Goal: Task Accomplishment & Management: Complete application form

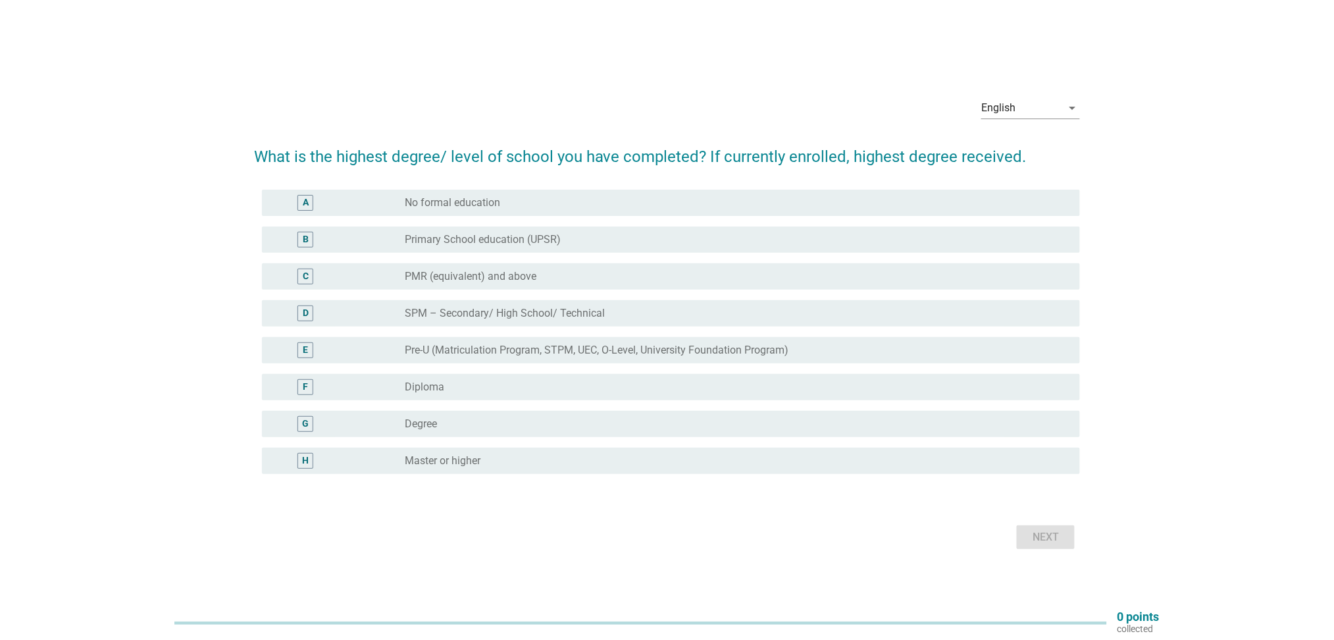
click at [427, 427] on label "Degree" at bounding box center [421, 423] width 32 height 13
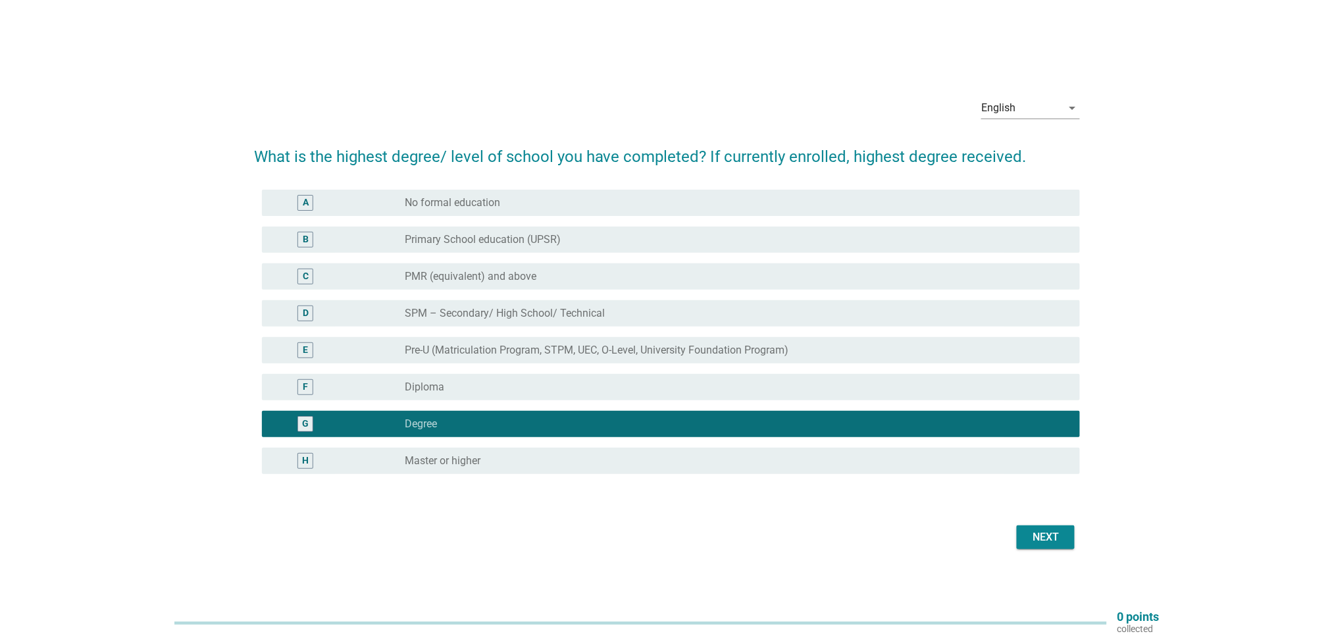
click at [1055, 542] on div "Next" at bounding box center [1045, 537] width 37 height 16
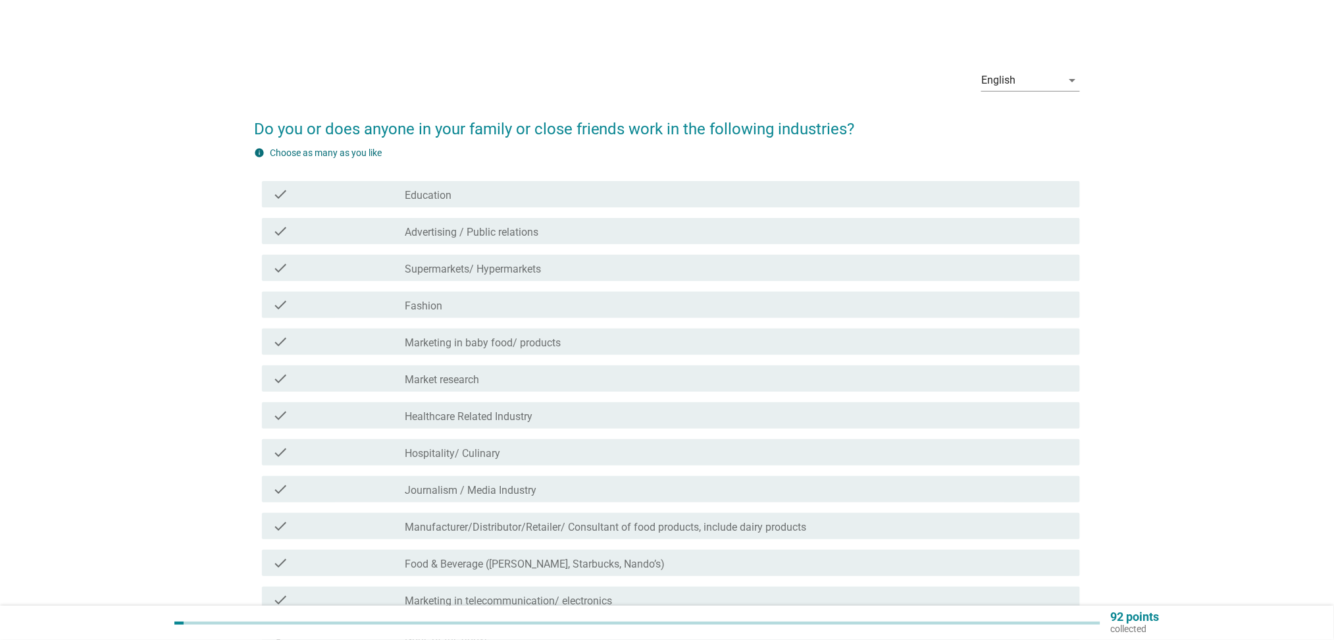
click at [497, 203] on div "check check_box_outline_blank Education" at bounding box center [671, 194] width 818 height 26
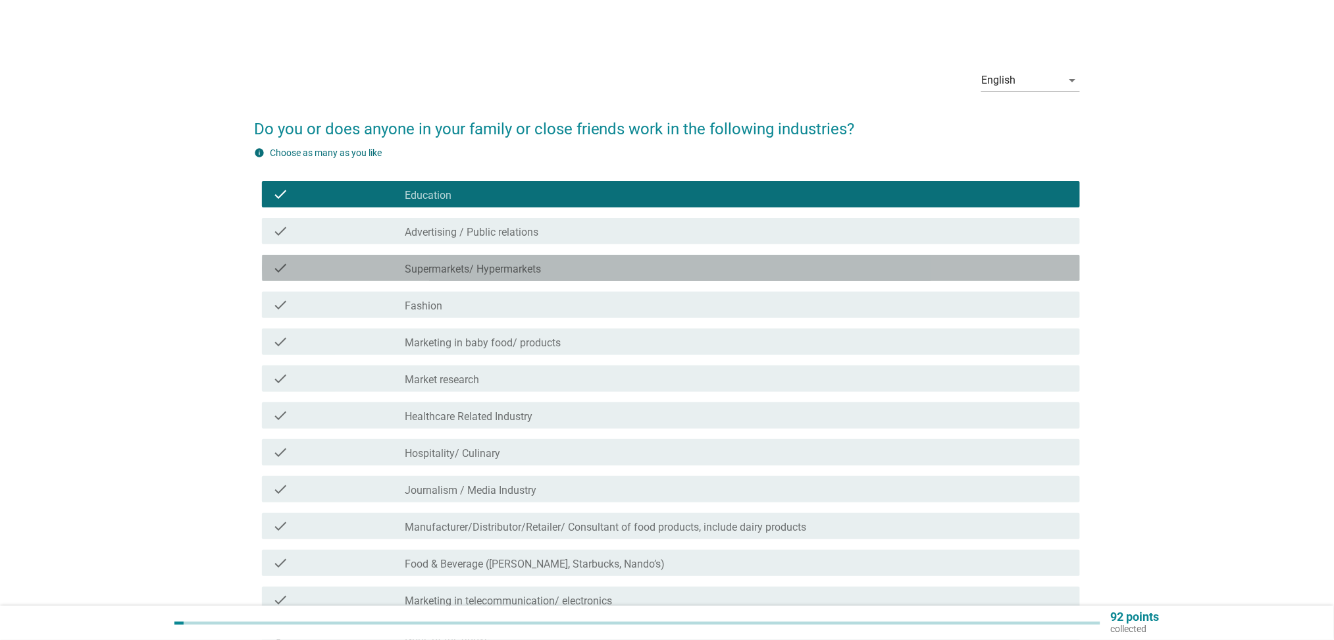
click at [511, 263] on label "Supermarkets/ Hypermarkets" at bounding box center [473, 269] width 136 height 13
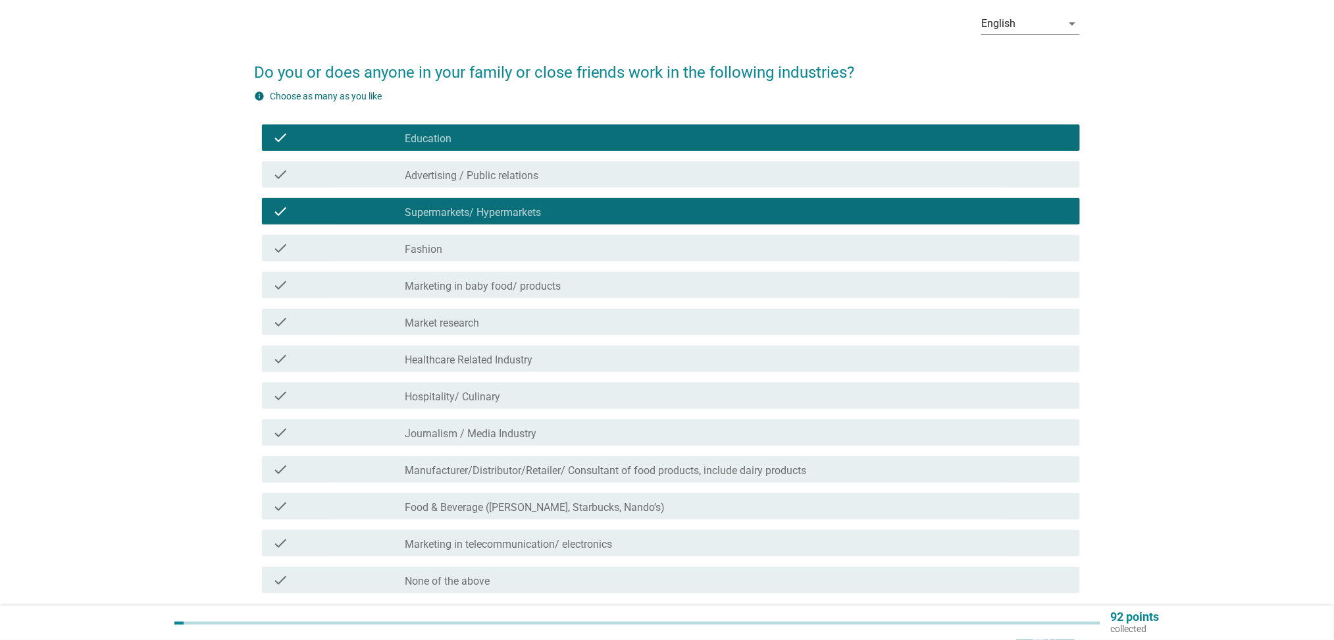
scroll to position [88, 0]
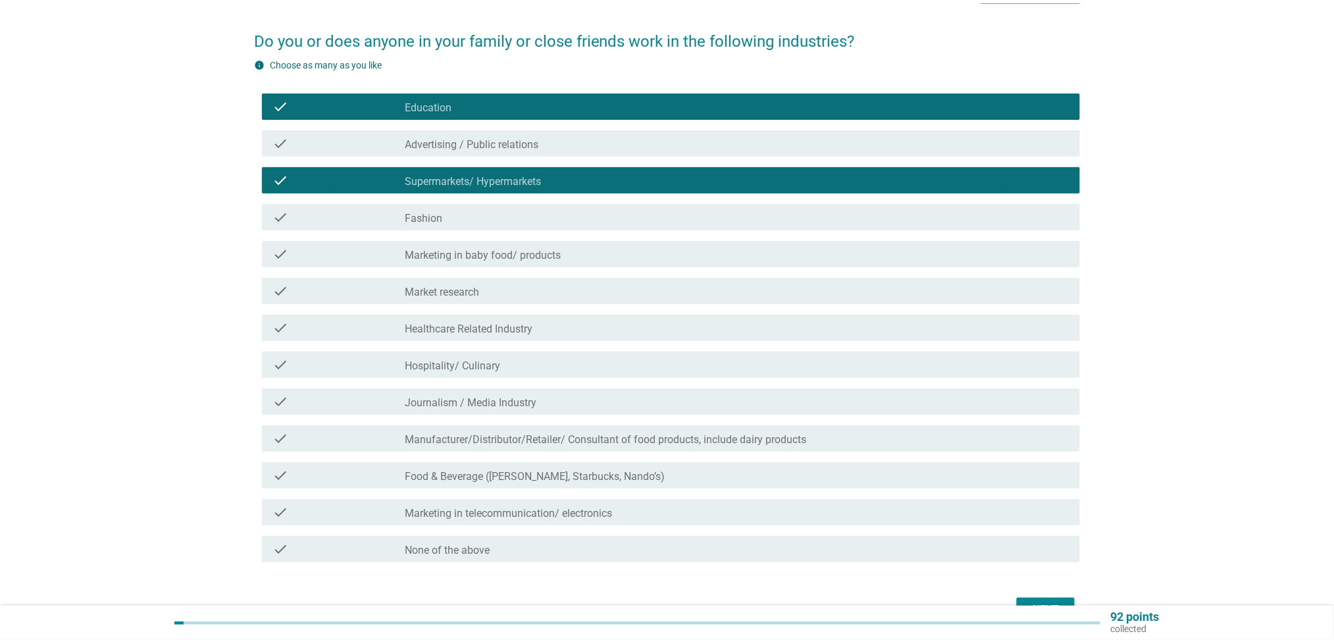
click at [504, 470] on label "Food & Beverage ([PERSON_NAME], Starbucks, Nando’s)" at bounding box center [535, 476] width 260 height 13
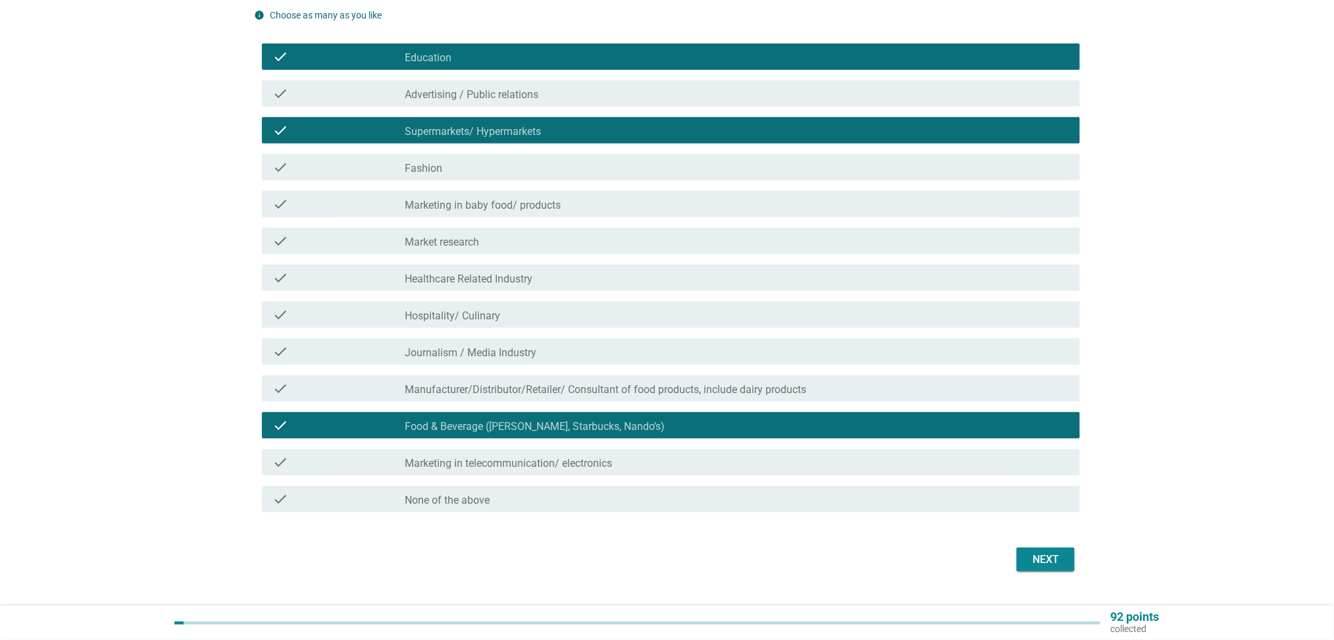
scroll to position [165, 0]
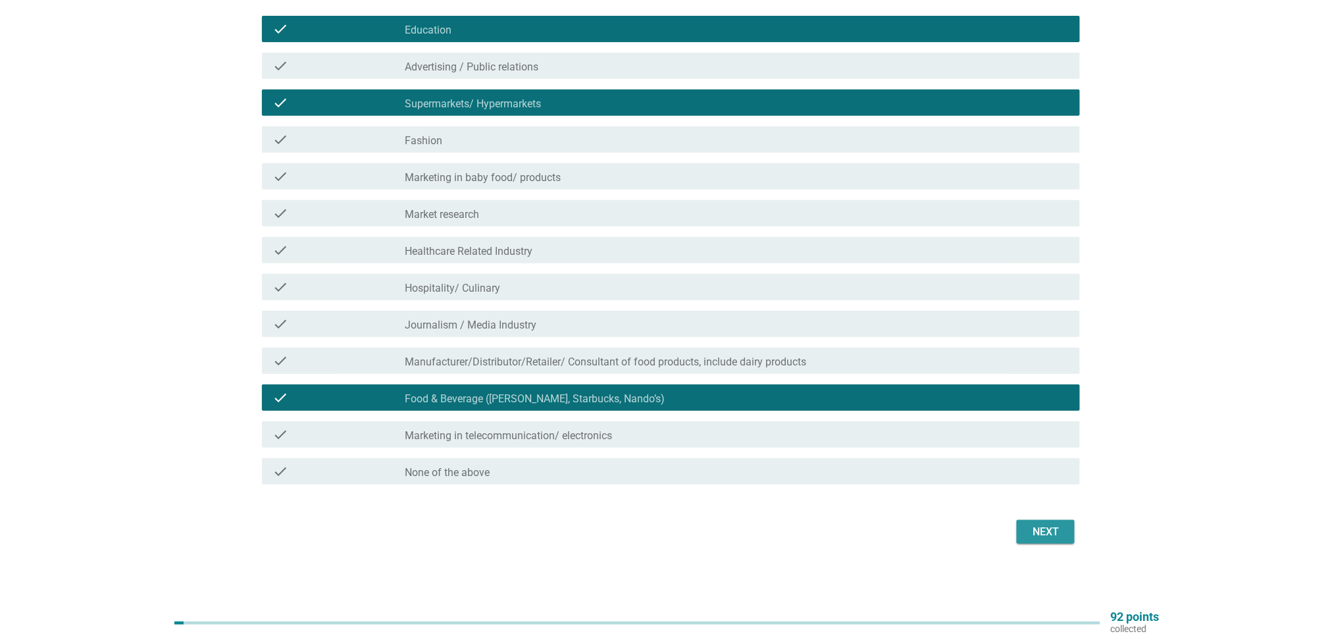
drag, startPoint x: 1049, startPoint y: 523, endPoint x: 1048, endPoint y: 515, distance: 8.0
click at [1048, 524] on div "Next" at bounding box center [1045, 532] width 37 height 16
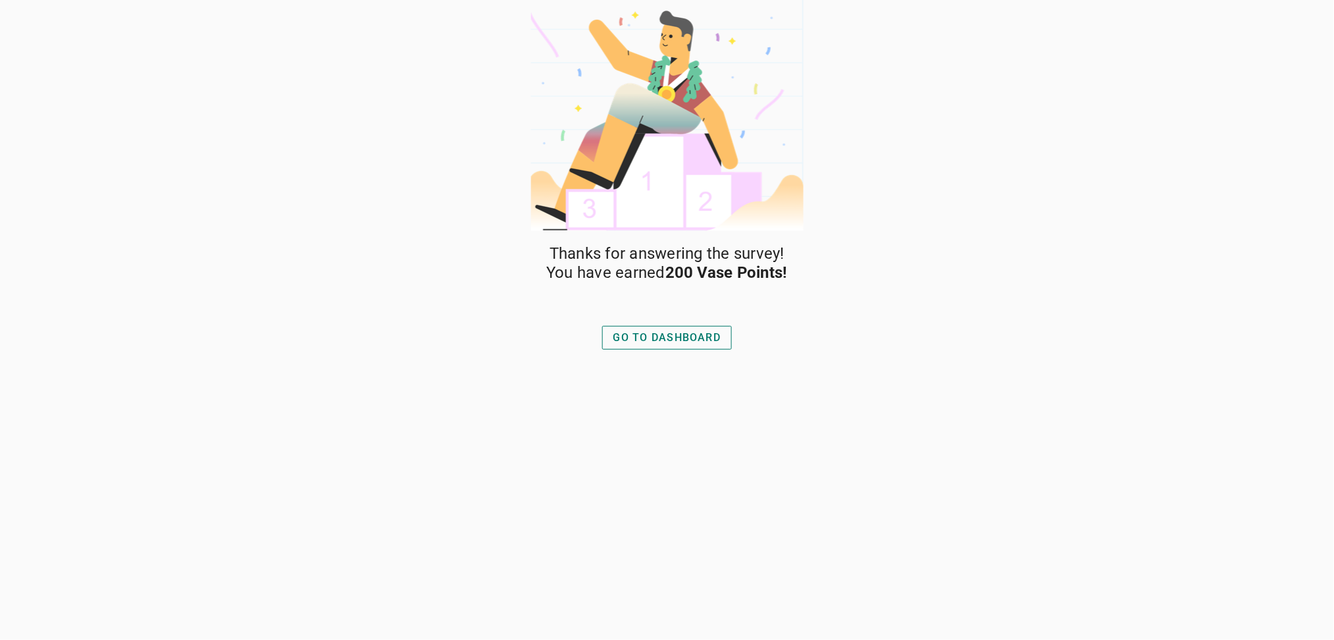
click at [692, 362] on div "Thanks for answering the survey! You have earned 200 Vase Points! GO TO DASHBOA…" at bounding box center [667, 442] width 276 height 396
click at [692, 350] on div "GO TO DASHBOARD" at bounding box center [667, 338] width 141 height 32
click at [692, 340] on div "GO TO DASHBOARD" at bounding box center [667, 338] width 108 height 16
